Goal: Task Accomplishment & Management: Manage account settings

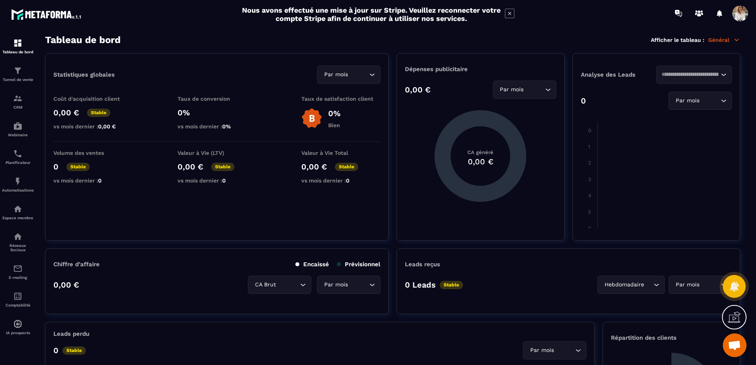
click at [740, 15] on span at bounding box center [740, 14] width 16 height 16
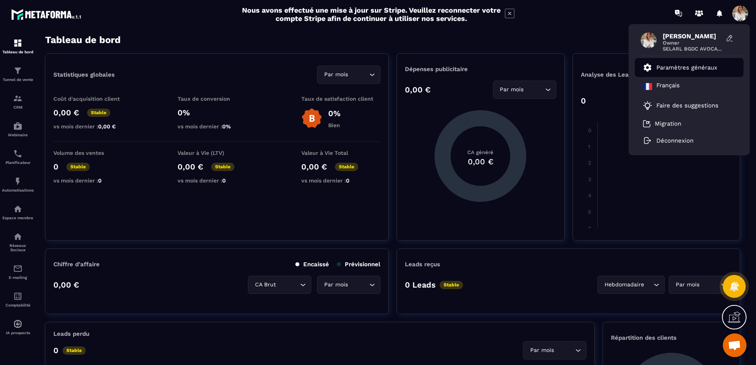
click at [686, 63] on link "Paramètres généraux" at bounding box center [680, 67] width 74 height 9
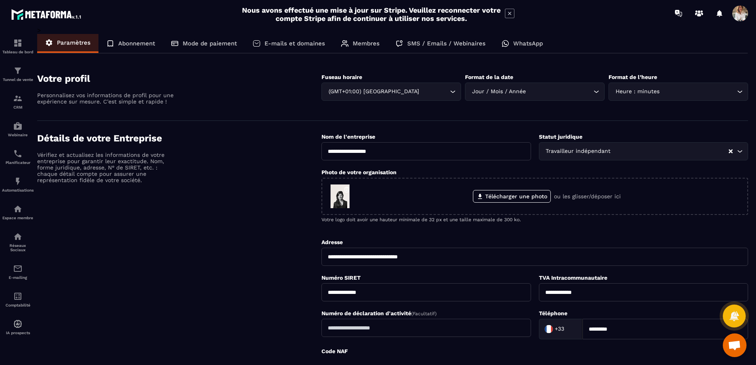
click at [739, 12] on span at bounding box center [740, 14] width 16 height 16
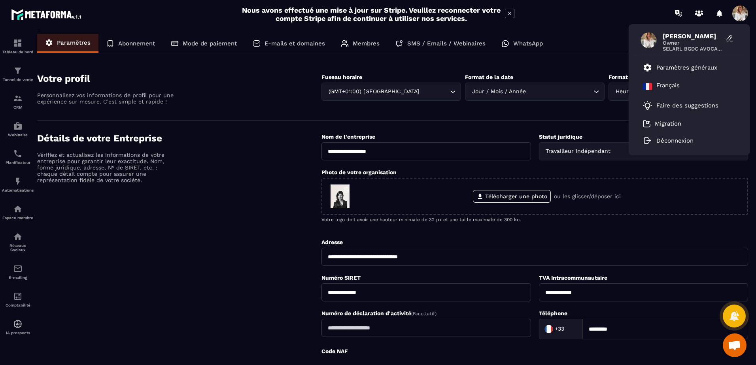
click at [581, 33] on div "**********" at bounding box center [392, 299] width 711 height 546
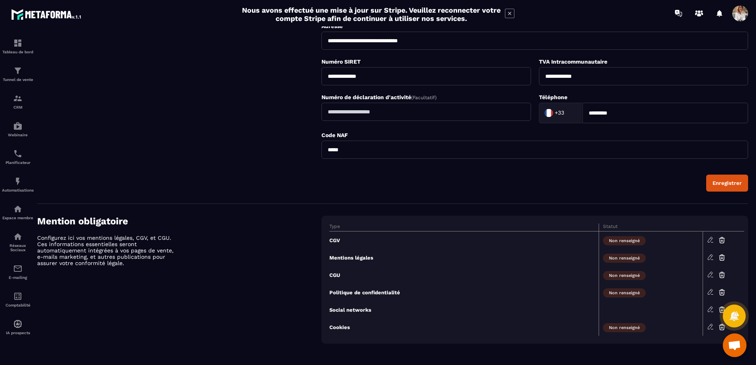
scroll to position [218, 0]
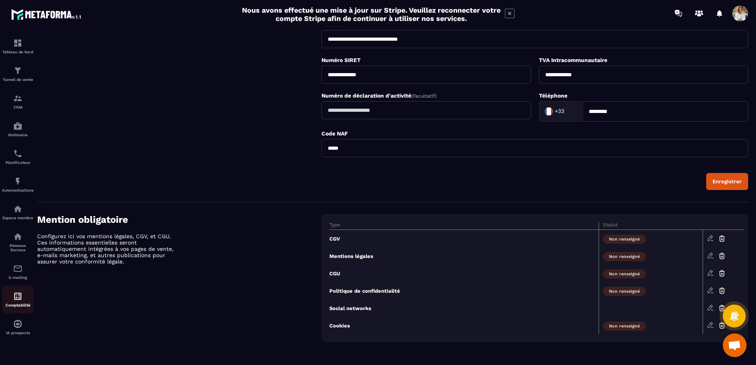
click at [23, 304] on p "Comptabilité" at bounding box center [18, 305] width 32 height 4
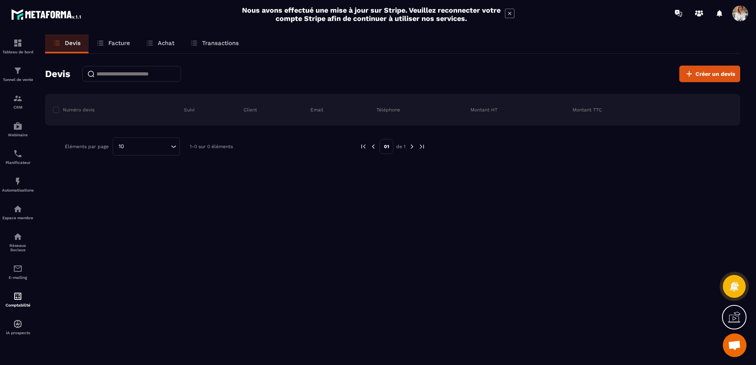
click at [115, 44] on p "Facture" at bounding box center [119, 43] width 22 height 7
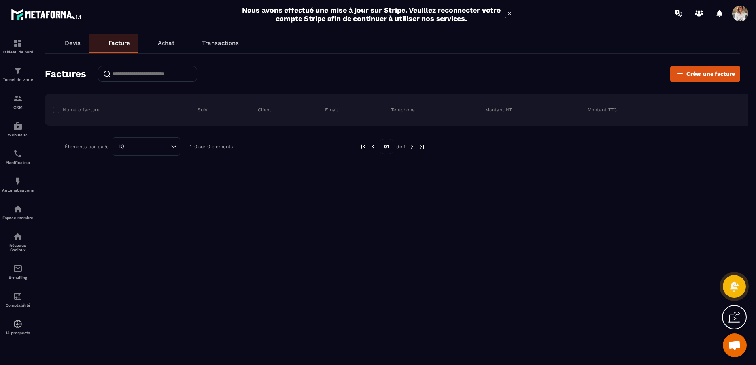
click at [171, 40] on p "Achat" at bounding box center [166, 43] width 17 height 7
click at [213, 40] on p "Transactions" at bounding box center [220, 43] width 37 height 7
click at [160, 42] on p "Achat" at bounding box center [166, 43] width 17 height 7
click at [63, 43] on link "Devis" at bounding box center [66, 43] width 43 height 19
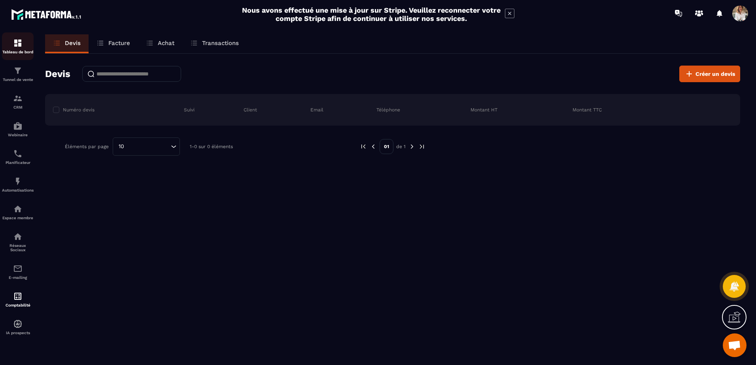
click at [16, 41] on img at bounding box center [17, 42] width 9 height 9
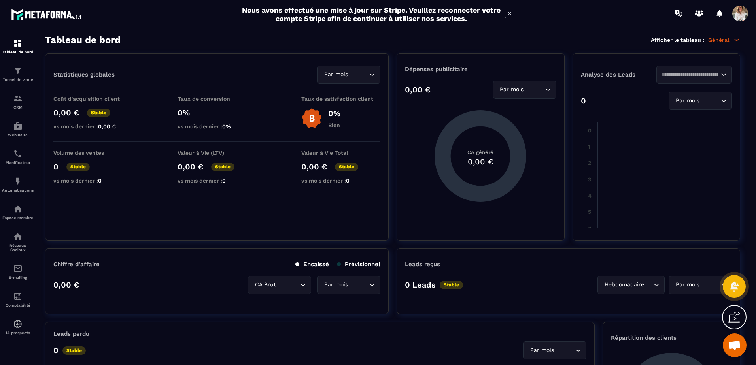
click at [744, 11] on span at bounding box center [740, 14] width 16 height 16
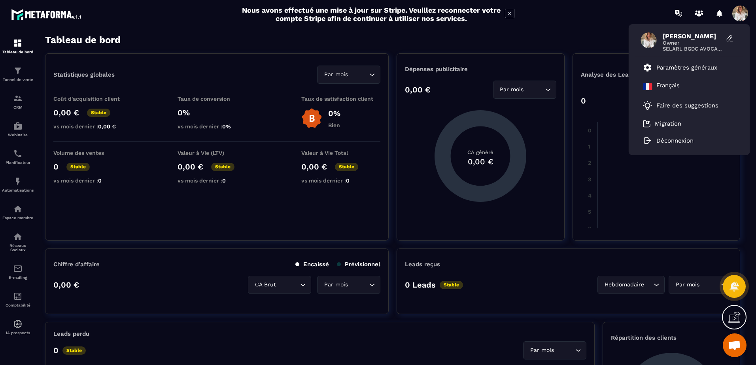
click at [703, 35] on span "[PERSON_NAME]-[PERSON_NAME]" at bounding box center [692, 36] width 59 height 8
click at [702, 35] on span "[PERSON_NAME]-[PERSON_NAME]" at bounding box center [692, 36] width 59 height 8
click at [687, 68] on p "Paramètres généraux" at bounding box center [686, 67] width 61 height 7
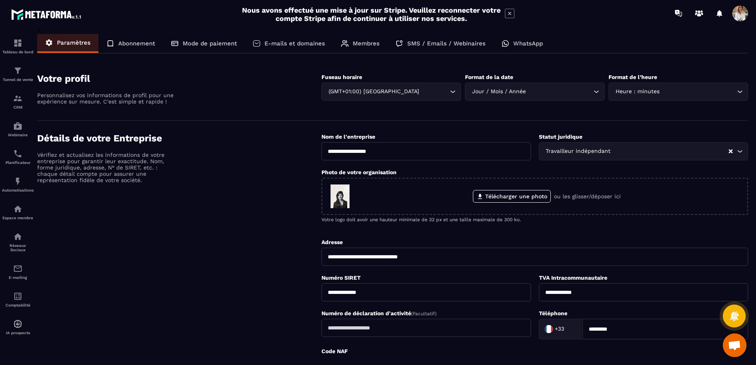
click at [205, 40] on p "Mode de paiement" at bounding box center [210, 43] width 54 height 7
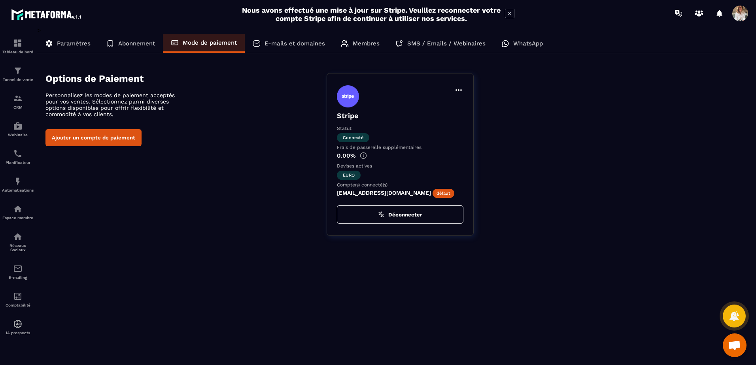
click at [129, 45] on p "Abonnement" at bounding box center [136, 43] width 37 height 7
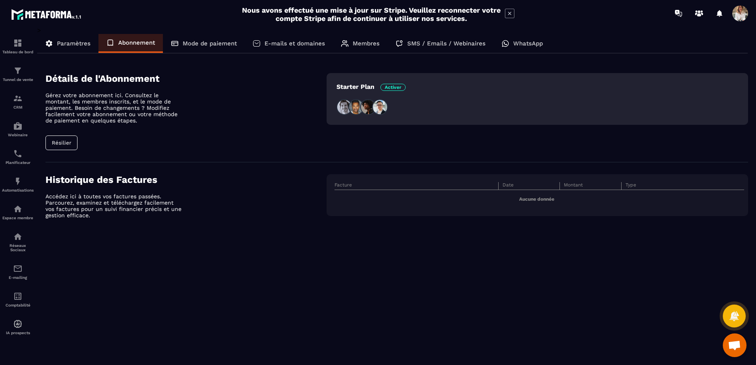
click at [133, 183] on h4 "Historique des Factures" at bounding box center [185, 179] width 281 height 11
click at [102, 208] on p "Accédez ici à toutes vos factures passées. Parcourez, examinez et téléchargez f…" at bounding box center [114, 205] width 138 height 25
drag, startPoint x: 102, startPoint y: 208, endPoint x: 82, endPoint y: 204, distance: 20.2
click at [82, 204] on p "Accédez ici à toutes vos factures passées. Parcourez, examinez et téléchargez f…" at bounding box center [114, 205] width 138 height 25
click at [83, 209] on p "Accédez ici à toutes vos factures passées. Parcourez, examinez et téléchargez f…" at bounding box center [114, 205] width 138 height 25
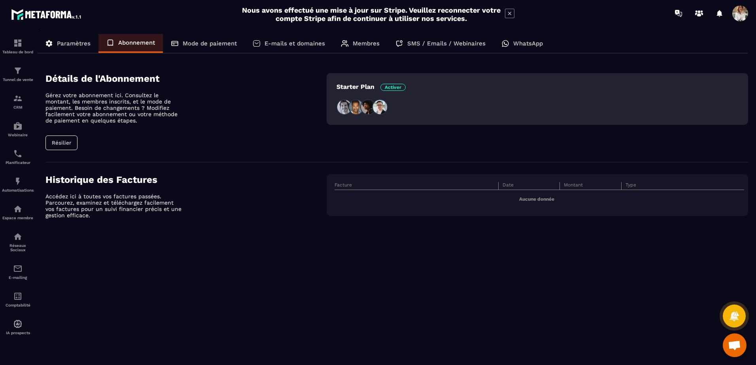
click at [141, 205] on p "Accédez ici à toutes vos factures passées. Parcourez, examinez et téléchargez f…" at bounding box center [114, 205] width 138 height 25
click at [140, 205] on p "Accédez ici à toutes vos factures passées. Parcourez, examinez et téléchargez f…" at bounding box center [114, 205] width 138 height 25
drag, startPoint x: 140, startPoint y: 205, endPoint x: 110, endPoint y: 244, distance: 49.0
click at [110, 244] on div "> Paramètres Abonnement Mode de paiement E-mails et domaines Membres SMS / Emai…" at bounding box center [392, 190] width 711 height 328
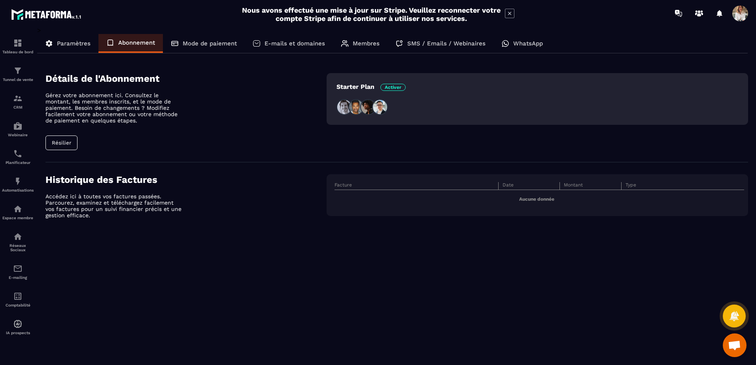
click at [76, 179] on h4 "Historique des Factures" at bounding box center [185, 179] width 281 height 11
click at [71, 196] on p "Accédez ici à toutes vos factures passées. Parcourez, examinez et téléchargez f…" at bounding box center [114, 205] width 138 height 25
click at [63, 144] on button "Résilier" at bounding box center [61, 143] width 32 height 15
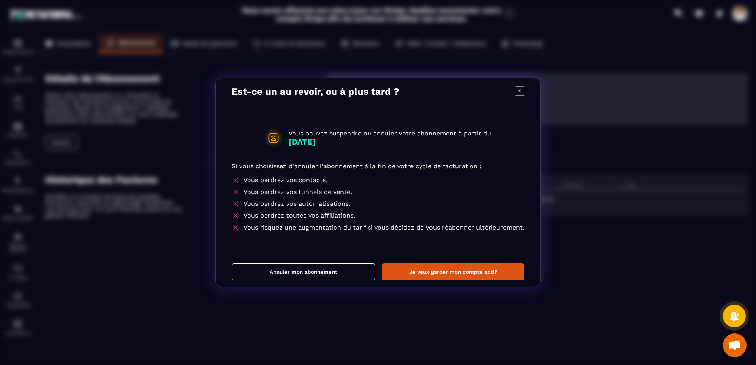
click at [516, 88] on icon "Modal window" at bounding box center [519, 90] width 9 height 9
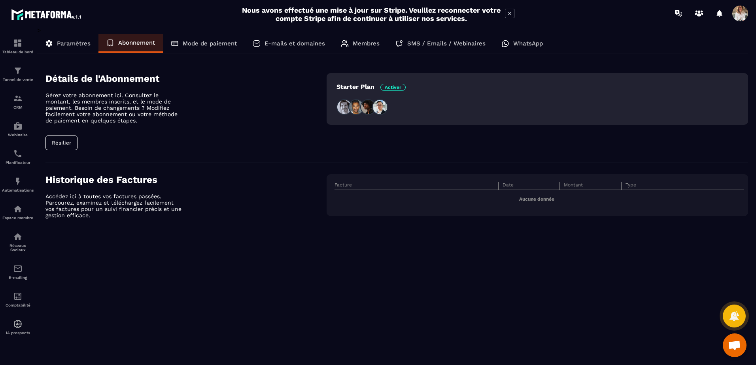
click at [163, 114] on p "Gérez votre abonnement ici. Consultez le montant, les membres inscrits, et le m…" at bounding box center [114, 108] width 138 height 32
click at [704, 10] on icon at bounding box center [699, 13] width 13 height 13
